Goal: Obtain resource: Obtain resource

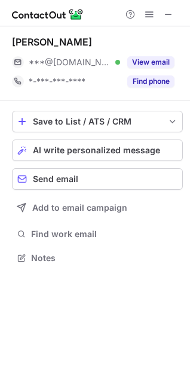
scroll to position [249, 190]
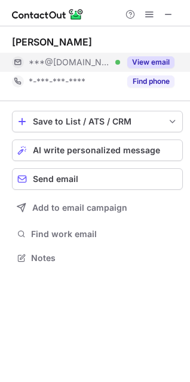
click at [148, 63] on button "View email" at bounding box center [150, 62] width 47 height 12
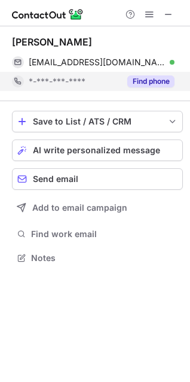
click at [154, 89] on div "Find phone" at bounding box center [147, 81] width 54 height 19
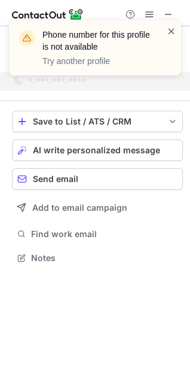
click at [176, 29] on span at bounding box center [172, 31] width 10 height 12
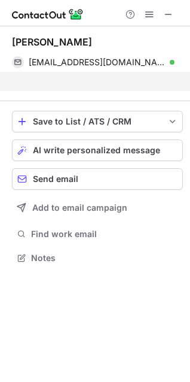
scroll to position [230, 190]
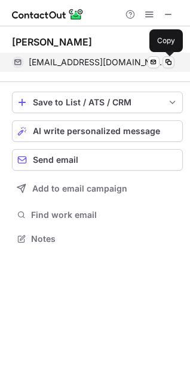
click at [165, 62] on span at bounding box center [169, 62] width 10 height 10
click at [167, 62] on span at bounding box center [169, 62] width 10 height 10
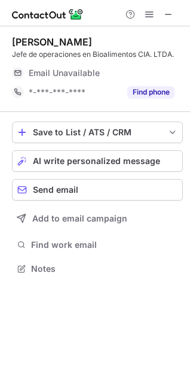
scroll to position [260, 190]
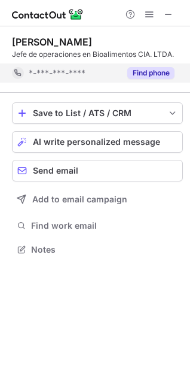
click at [150, 63] on div "Find phone" at bounding box center [147, 72] width 54 height 19
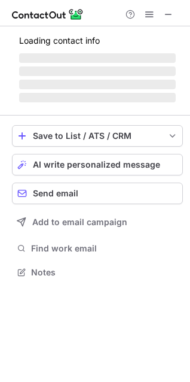
scroll to position [260, 190]
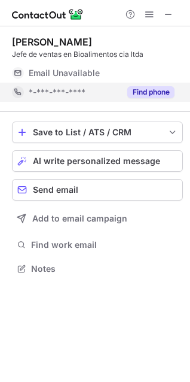
click at [144, 87] on button "Find phone" at bounding box center [150, 92] width 47 height 12
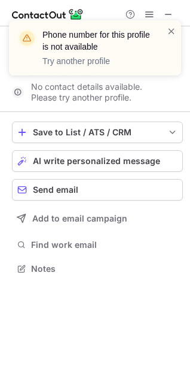
scroll to position [241, 190]
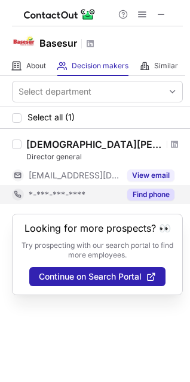
click at [143, 191] on button "Find phone" at bounding box center [150, 194] width 47 height 12
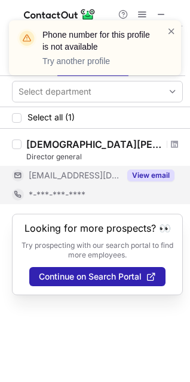
click at [153, 175] on button "View email" at bounding box center [150, 175] width 47 height 12
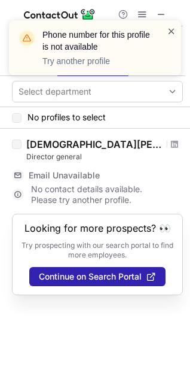
click at [176, 27] on span at bounding box center [172, 31] width 10 height 12
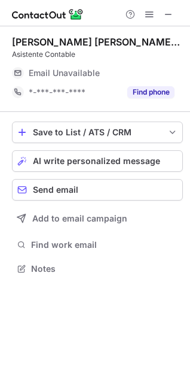
scroll to position [260, 190]
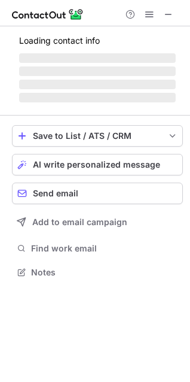
scroll to position [260, 190]
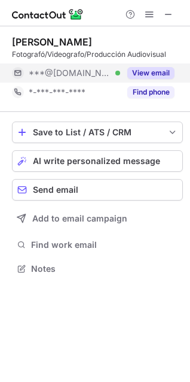
click at [159, 74] on button "View email" at bounding box center [150, 73] width 47 height 12
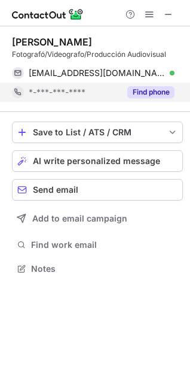
click at [159, 90] on button "Find phone" at bounding box center [150, 92] width 47 height 12
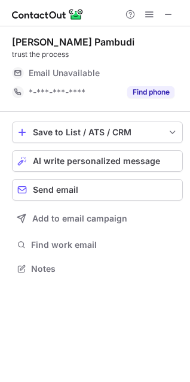
scroll to position [260, 190]
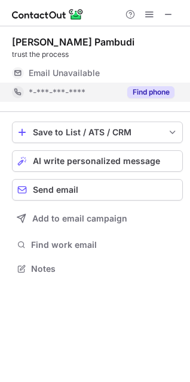
click at [145, 94] on button "Find phone" at bounding box center [150, 92] width 47 height 12
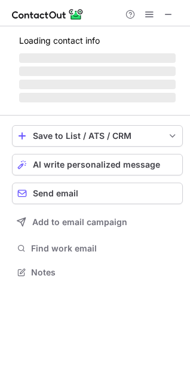
scroll to position [260, 190]
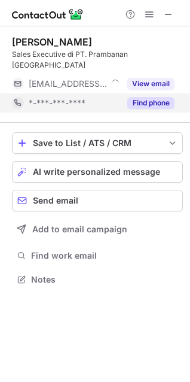
click at [157, 97] on button "Find phone" at bounding box center [150, 103] width 47 height 12
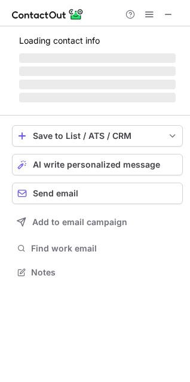
scroll to position [260, 190]
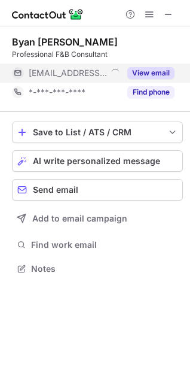
click at [159, 74] on button "View email" at bounding box center [150, 73] width 47 height 12
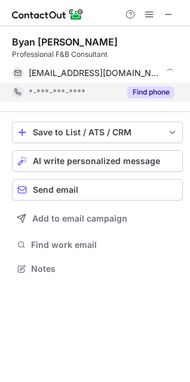
click at [155, 96] on button "Find phone" at bounding box center [150, 92] width 47 height 12
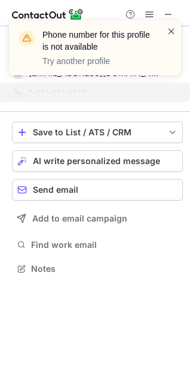
click at [169, 34] on span at bounding box center [172, 31] width 10 height 12
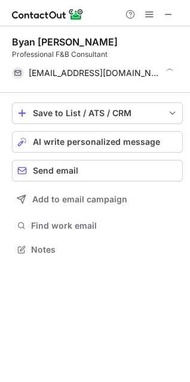
scroll to position [241, 190]
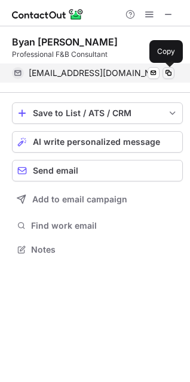
click at [170, 72] on span at bounding box center [169, 73] width 10 height 10
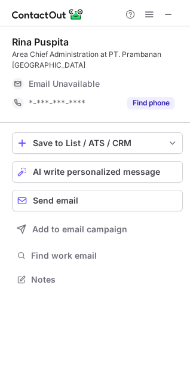
scroll to position [271, 190]
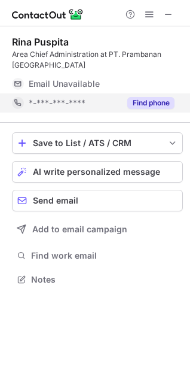
click at [164, 104] on button "Find phone" at bounding box center [150, 103] width 47 height 12
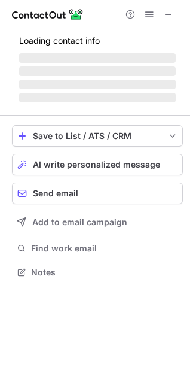
scroll to position [279, 190]
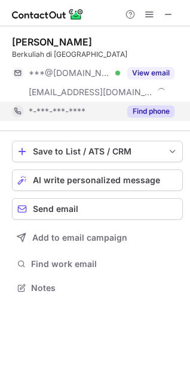
click at [164, 105] on button "Find phone" at bounding box center [150, 111] width 47 height 12
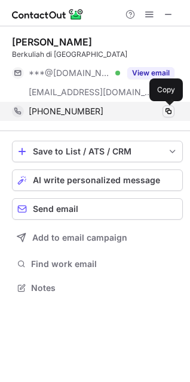
click at [168, 110] on span at bounding box center [169, 111] width 10 height 10
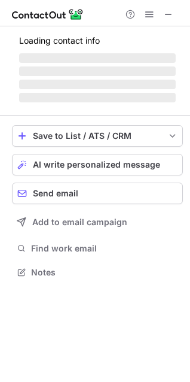
scroll to position [260, 190]
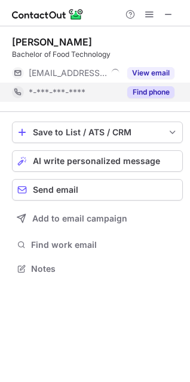
click at [160, 91] on button "Find phone" at bounding box center [150, 92] width 47 height 12
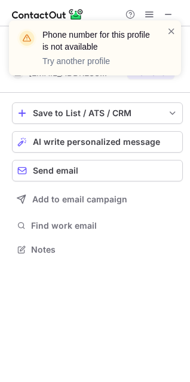
scroll to position [241, 190]
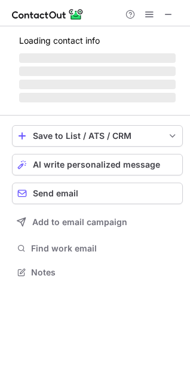
scroll to position [290, 190]
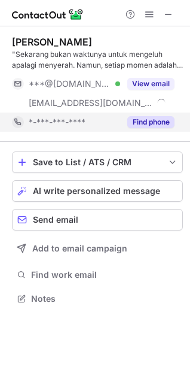
click at [147, 118] on button "Find phone" at bounding box center [150, 122] width 47 height 12
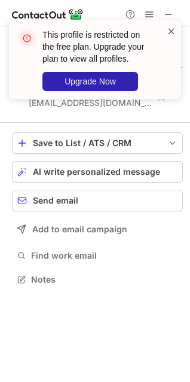
click at [169, 31] on span at bounding box center [172, 31] width 10 height 12
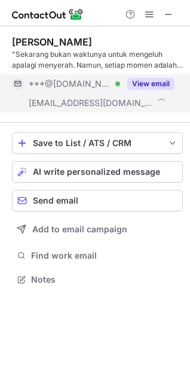
click at [156, 89] on button "View email" at bounding box center [150, 84] width 47 height 12
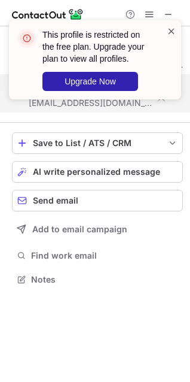
click at [174, 31] on span at bounding box center [172, 31] width 10 height 12
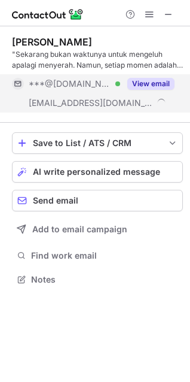
drag, startPoint x: 160, startPoint y: 75, endPoint x: 154, endPoint y: 82, distance: 9.0
click at [156, 81] on div "This profile is restricted on the free plan. Upgrade your plan to view all prof…" at bounding box center [102, 60] width 121 height 62
click at [154, 82] on button "View email" at bounding box center [150, 84] width 47 height 12
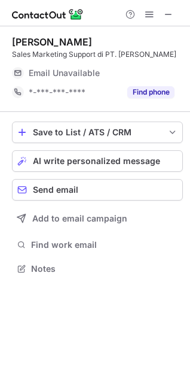
scroll to position [260, 190]
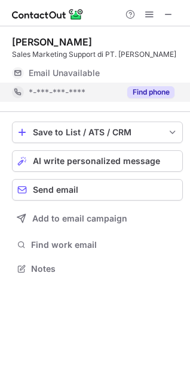
click at [147, 96] on button "Find phone" at bounding box center [150, 92] width 47 height 12
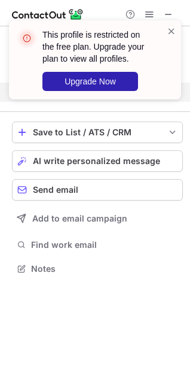
scroll to position [241, 190]
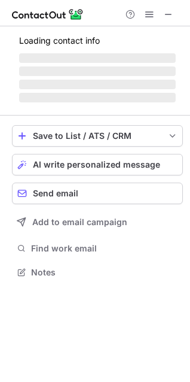
scroll to position [269, 190]
